Goal: Find specific page/section: Find specific page/section

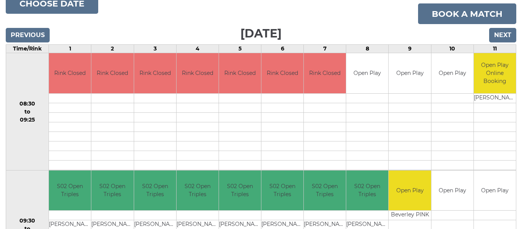
scroll to position [26, 0]
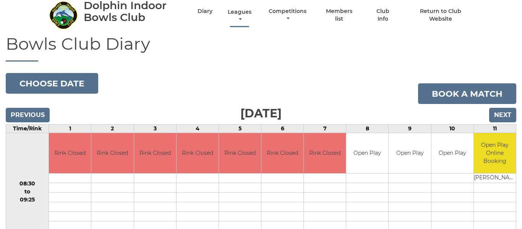
click at [241, 13] on link "Leagues" at bounding box center [240, 15] width 28 height 15
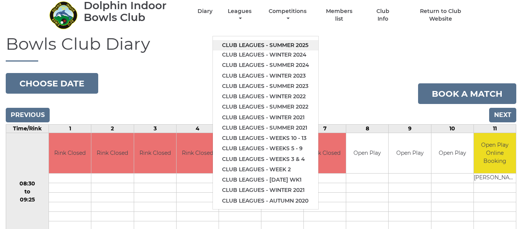
click at [241, 43] on link "Club leagues - Summer 2025" at bounding box center [265, 45] width 105 height 10
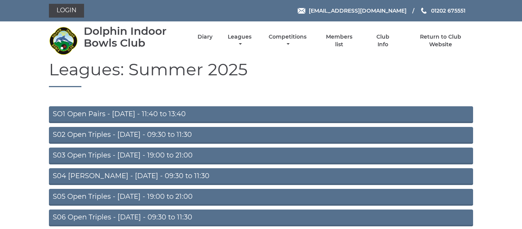
click at [173, 136] on link "S02 Open Triples - [DATE] - 09:30 to 11:30" at bounding box center [261, 135] width 424 height 17
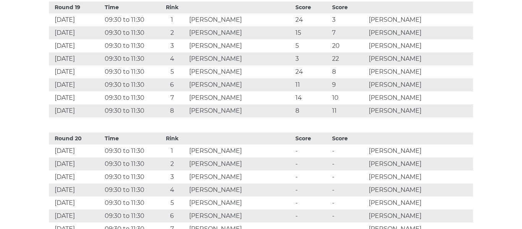
scroll to position [2813, 0]
